Goal: Register for event/course

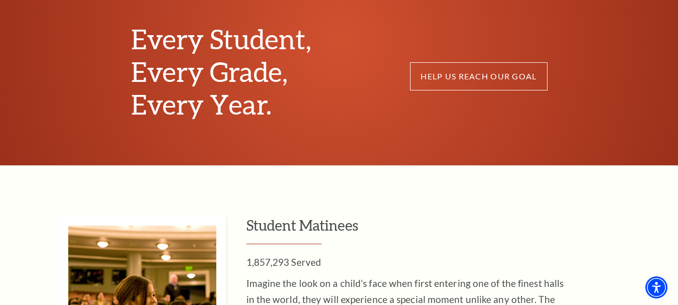
scroll to position [902, 0]
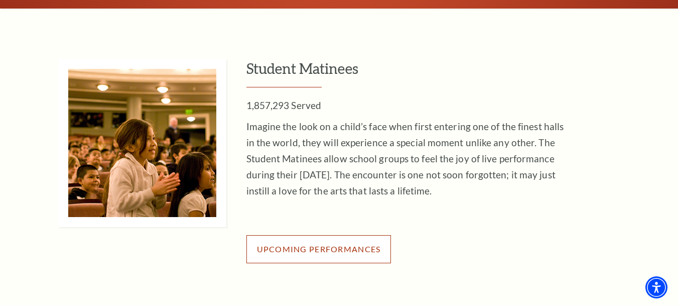
click at [317, 239] on link "Upcoming Performances" at bounding box center [318, 249] width 145 height 28
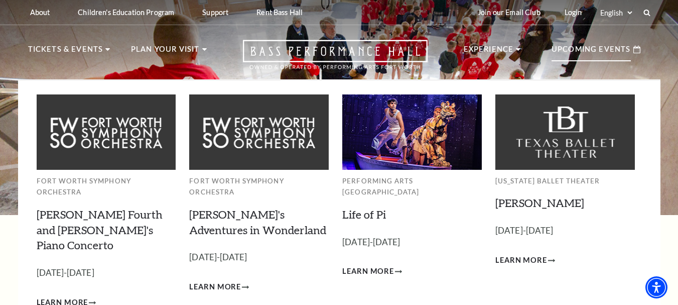
click at [592, 49] on p "Upcoming Events" at bounding box center [591, 52] width 79 height 18
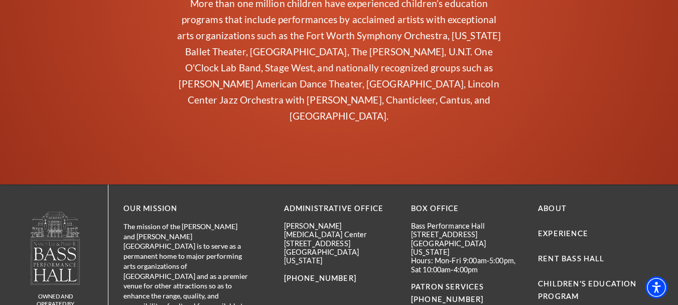
scroll to position [2560, 0]
